Goal: Check status: Check status

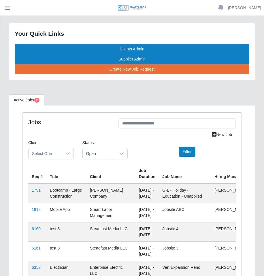
click at [5, 8] on span "button" at bounding box center [6, 8] width 7 height 7
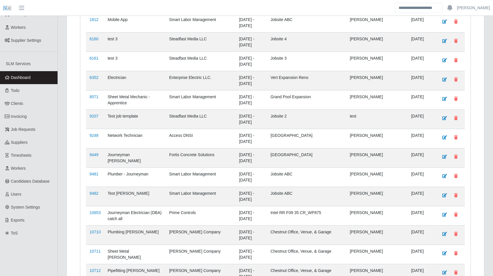
scroll to position [170, 0]
click at [36, 156] on link "Timesheets" at bounding box center [29, 154] width 58 height 13
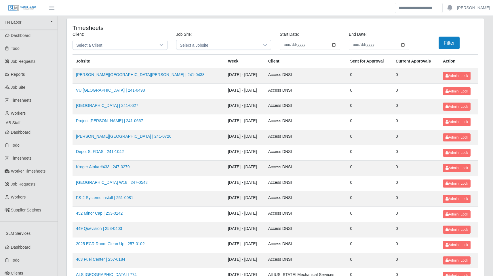
click at [111, 133] on td "Berger Building | 241-0726" at bounding box center [149, 137] width 152 height 15
click at [109, 136] on link "Berger Building | 241-0726" at bounding box center [123, 136] width 95 height 5
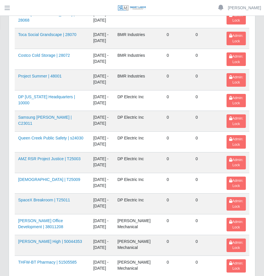
scroll to position [671, 0]
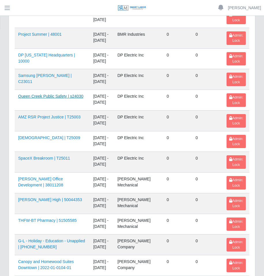
click at [55, 98] on link "Queen Creek Public Safety | s24030" at bounding box center [50, 96] width 65 height 5
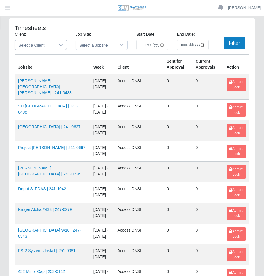
click at [47, 46] on span "Select a Client" at bounding box center [35, 45] width 40 height 10
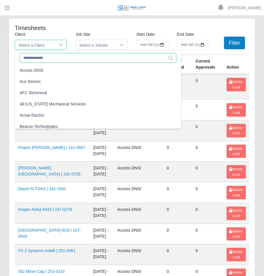
click at [43, 56] on input "text" at bounding box center [98, 58] width 157 height 10
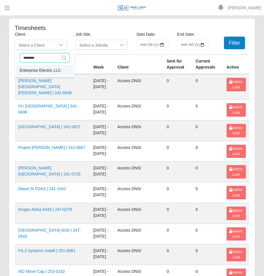
type input "********"
click at [40, 68] on span "Enterprise Electric LLC." at bounding box center [41, 70] width 42 height 6
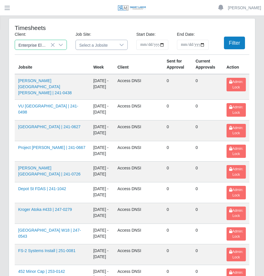
click at [106, 49] on span "Select a Jobsite" at bounding box center [96, 45] width 40 height 10
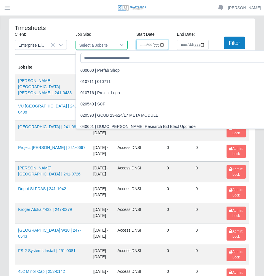
click at [145, 43] on input "**********" at bounding box center [152, 45] width 32 height 10
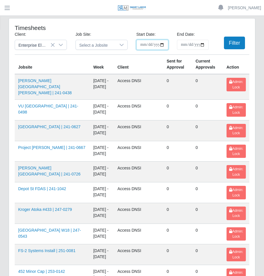
click at [153, 44] on input "**********" at bounding box center [152, 45] width 32 height 10
click at [228, 39] on button "Filter" at bounding box center [234, 43] width 21 height 13
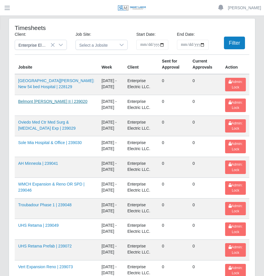
click at [38, 101] on link "Belmont [PERSON_NAME] II | 239020" at bounding box center [52, 101] width 69 height 5
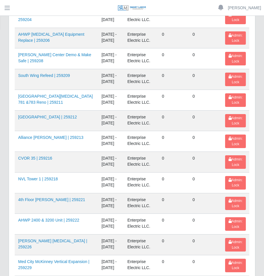
scroll to position [853, 0]
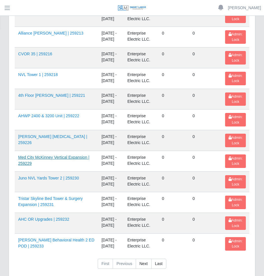
click at [45, 158] on link "Med City McKinney Vertical Expansion | 259229" at bounding box center [53, 160] width 71 height 11
